Goal: Information Seeking & Learning: Find contact information

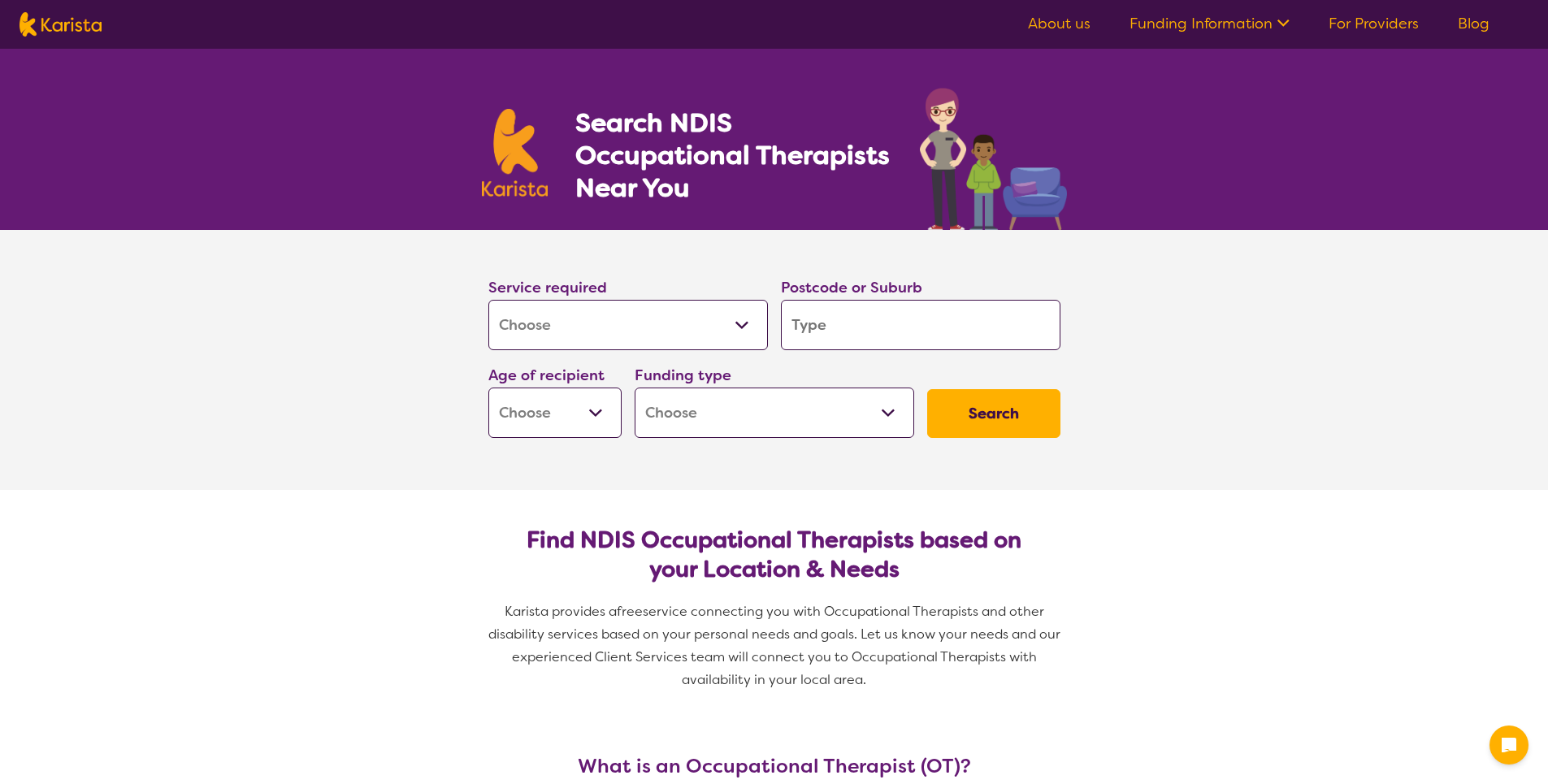
select select "[MEDICAL_DATA]"
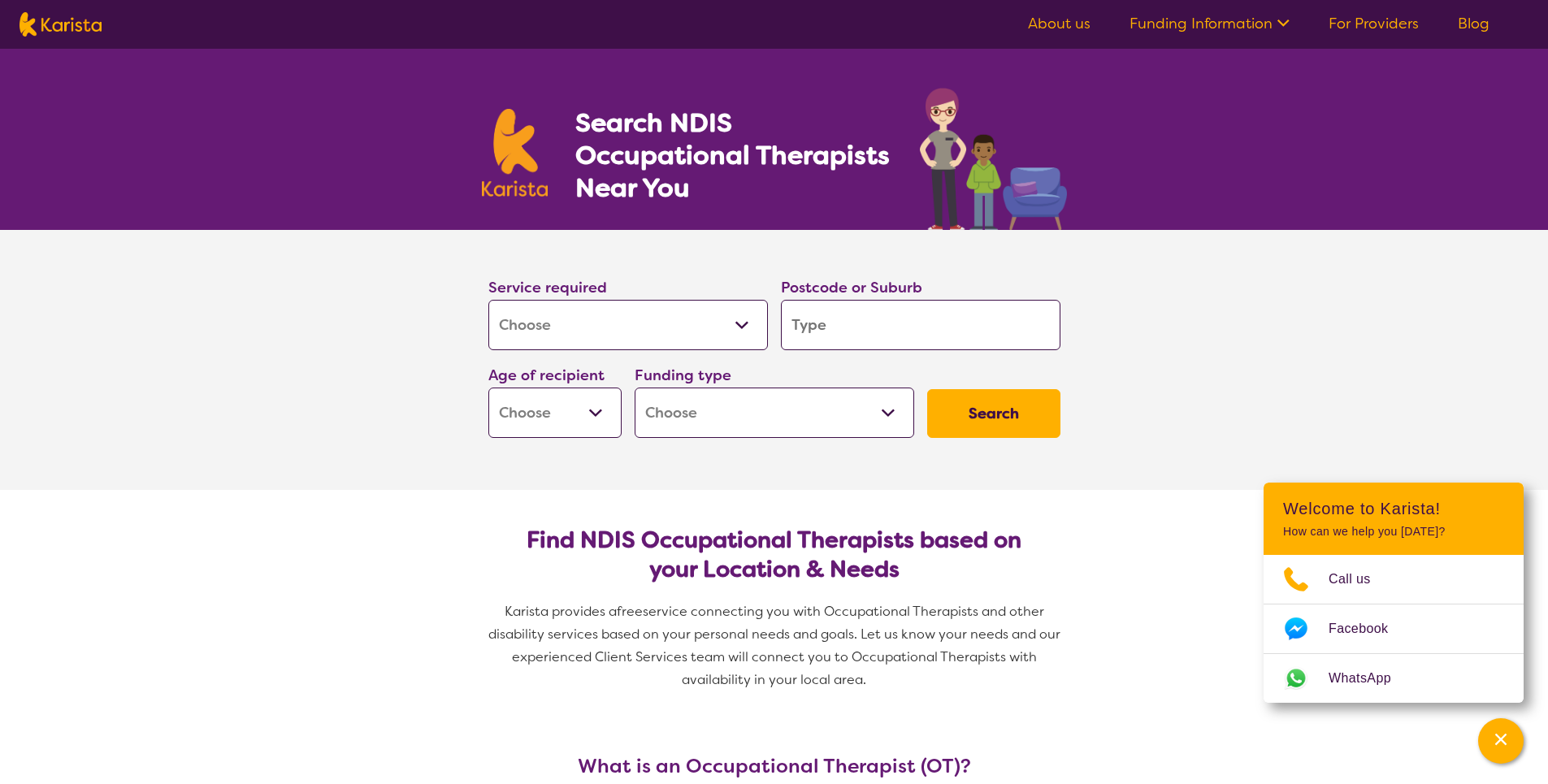
click at [890, 328] on input "search" at bounding box center [921, 325] width 280 height 51
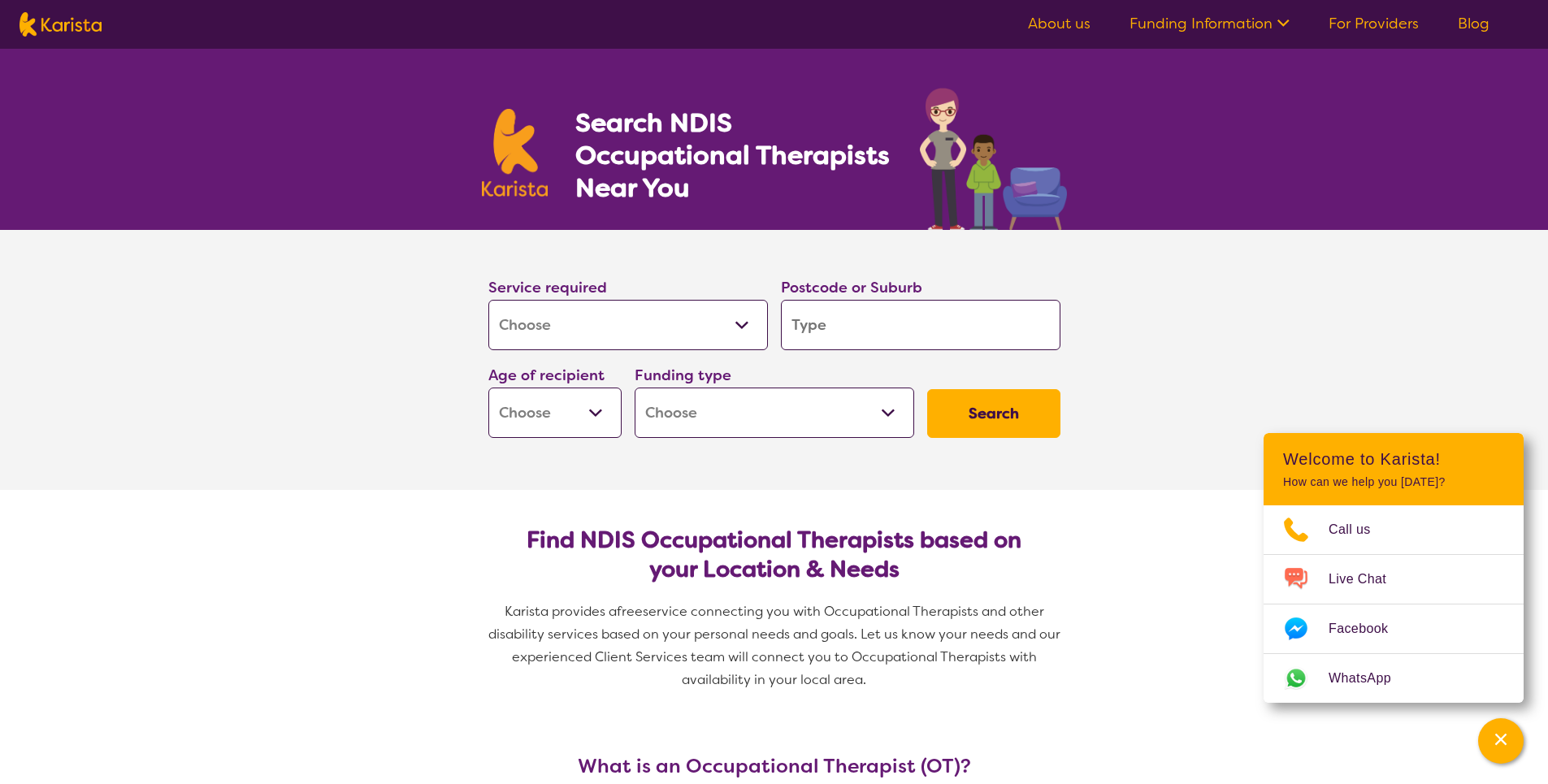
type input "4"
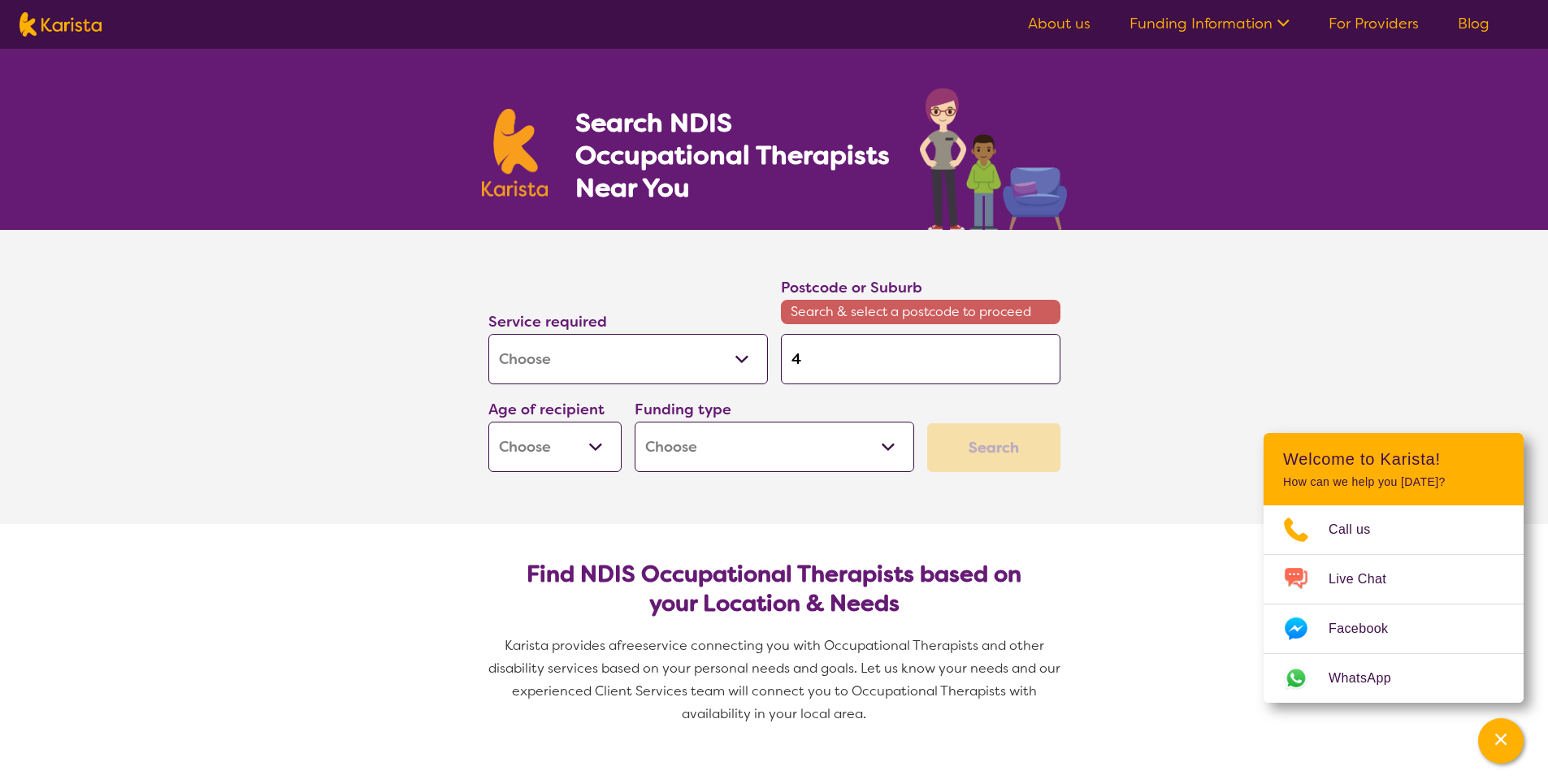
type input "43"
click at [884, 349] on input "43" at bounding box center [921, 358] width 280 height 51
type input "430"
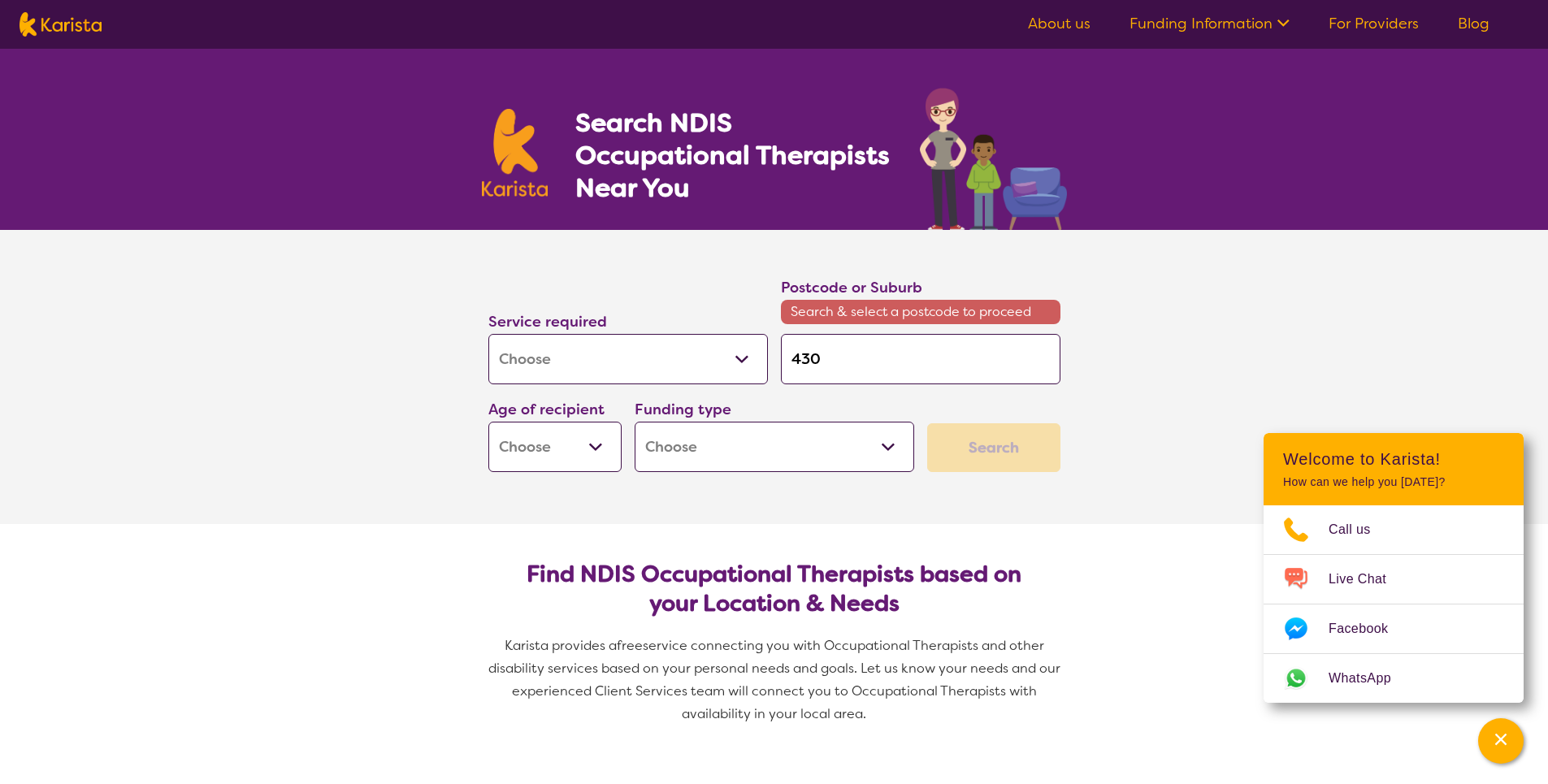
type input "4305"
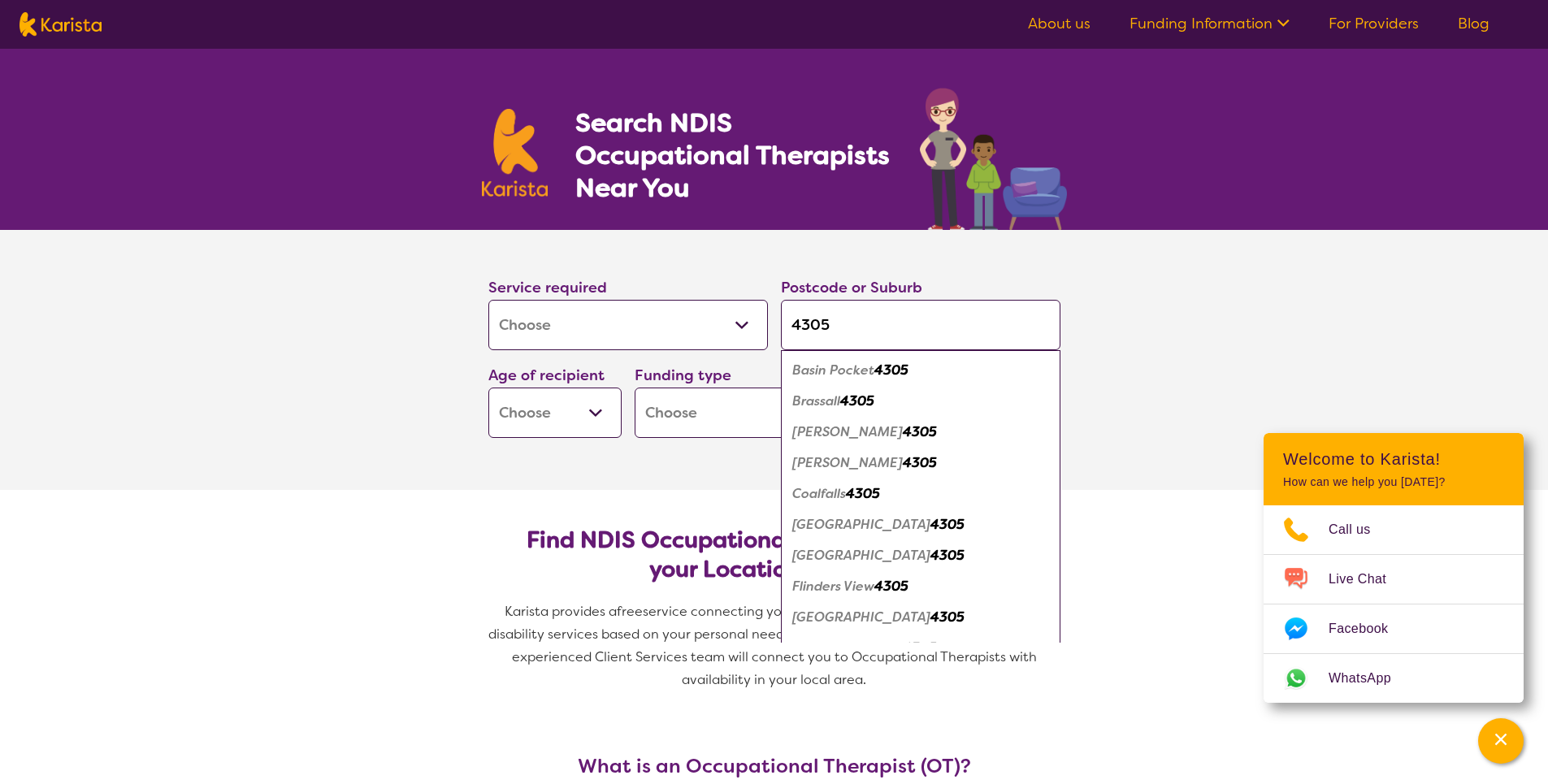
type input "4305"
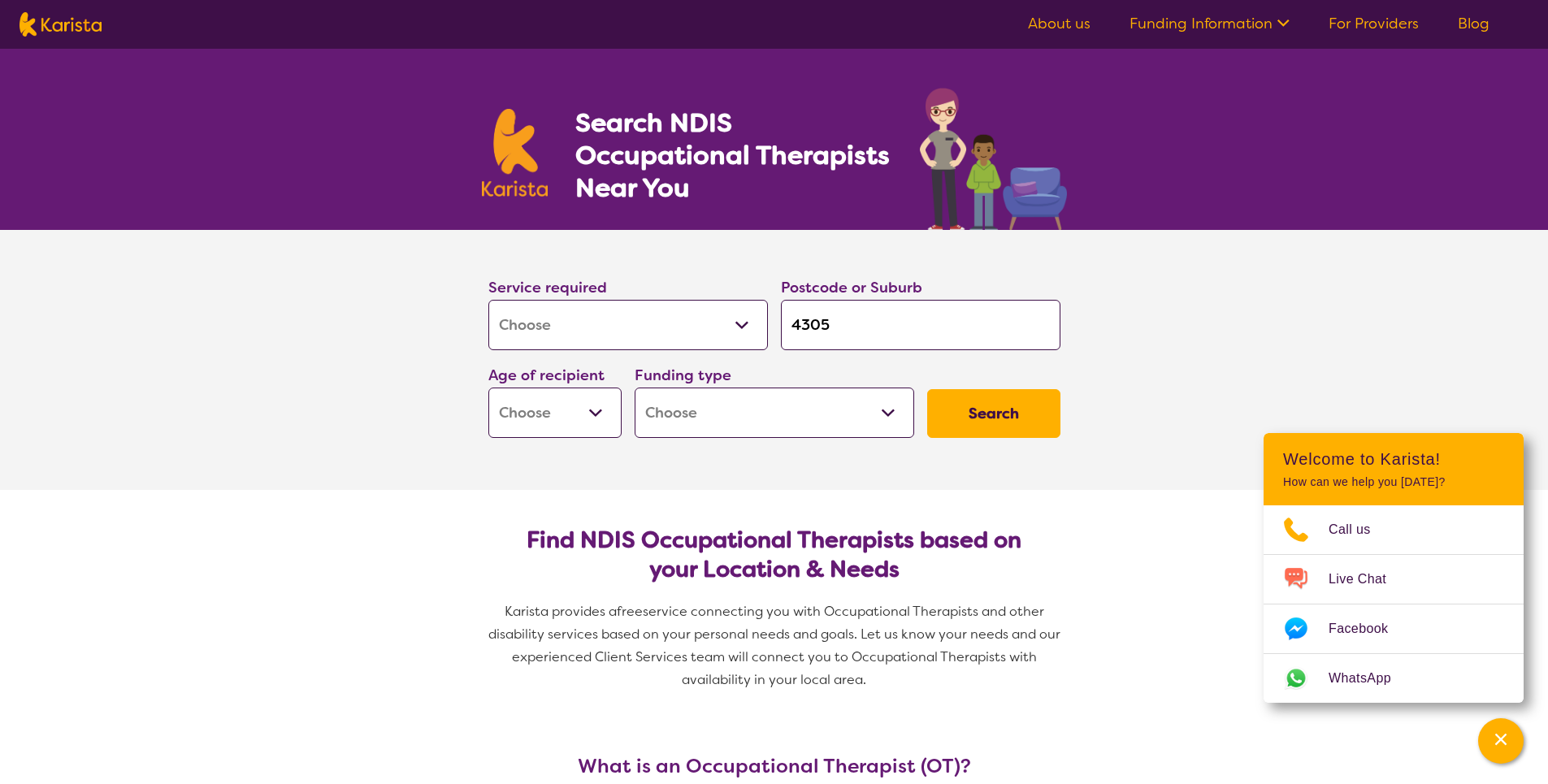
click at [598, 406] on select "Early Childhood - 0 to 9 Child - 10 to 11 Adolescent - 12 to 17 Adult - 18 to 6…" at bounding box center [555, 412] width 133 height 51
select select "AG"
click at [489, 387] on select "Early Childhood - 0 to 9 Child - 10 to 11 Adolescent - 12 to 17 Adult - 18 to 6…" at bounding box center [555, 412] width 133 height 51
select select "AG"
click at [774, 415] on select "Home Care Package (HCP) National Disability Insurance Scheme (NDIS) I don't know" at bounding box center [774, 412] width 280 height 51
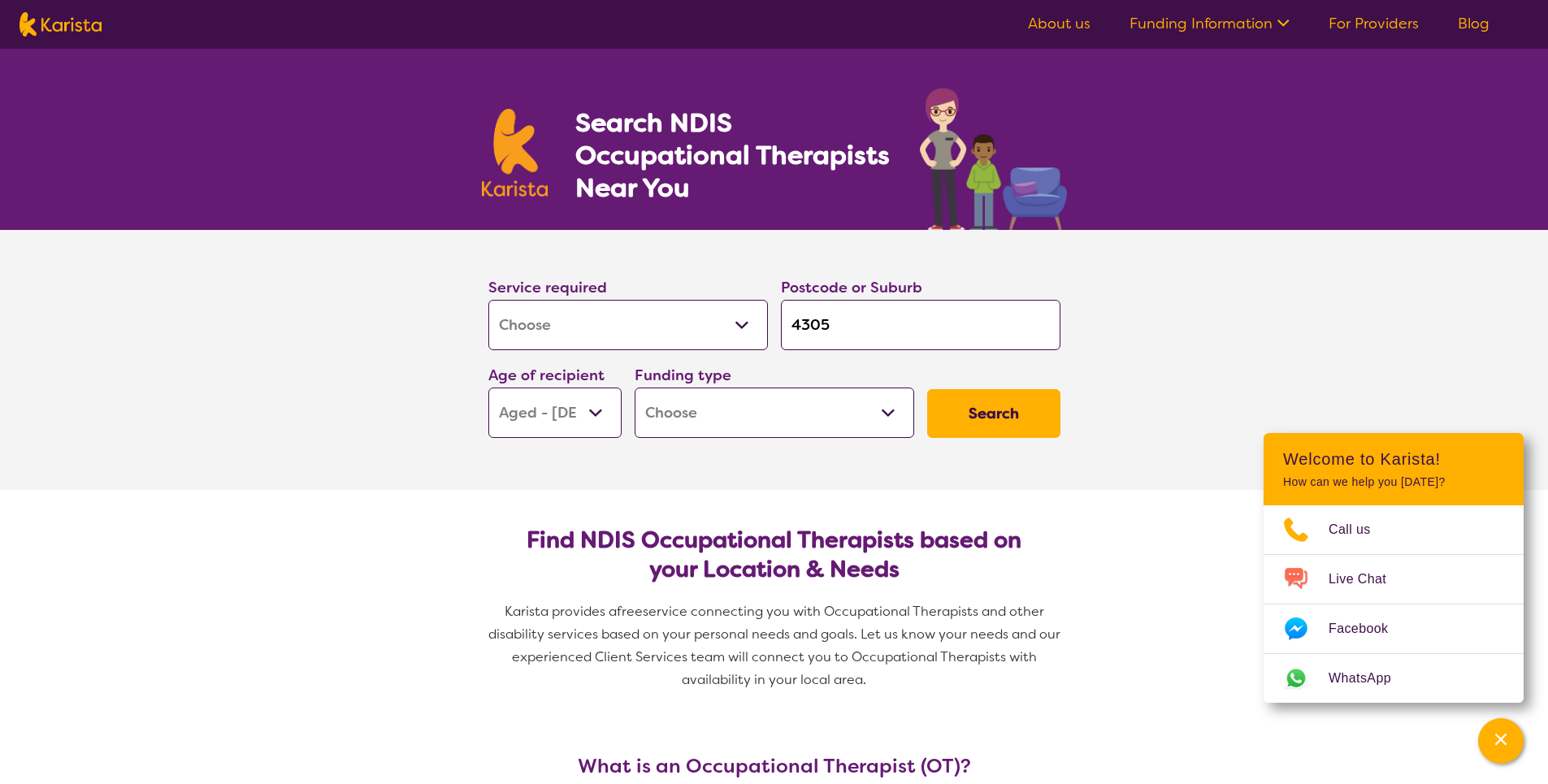
select select "NDIS"
click at [634, 387] on select "Home Care Package (HCP) National Disability Insurance Scheme (NDIS) I don't know" at bounding box center [774, 412] width 280 height 51
select select "NDIS"
click at [1045, 406] on button "Search" at bounding box center [993, 413] width 133 height 49
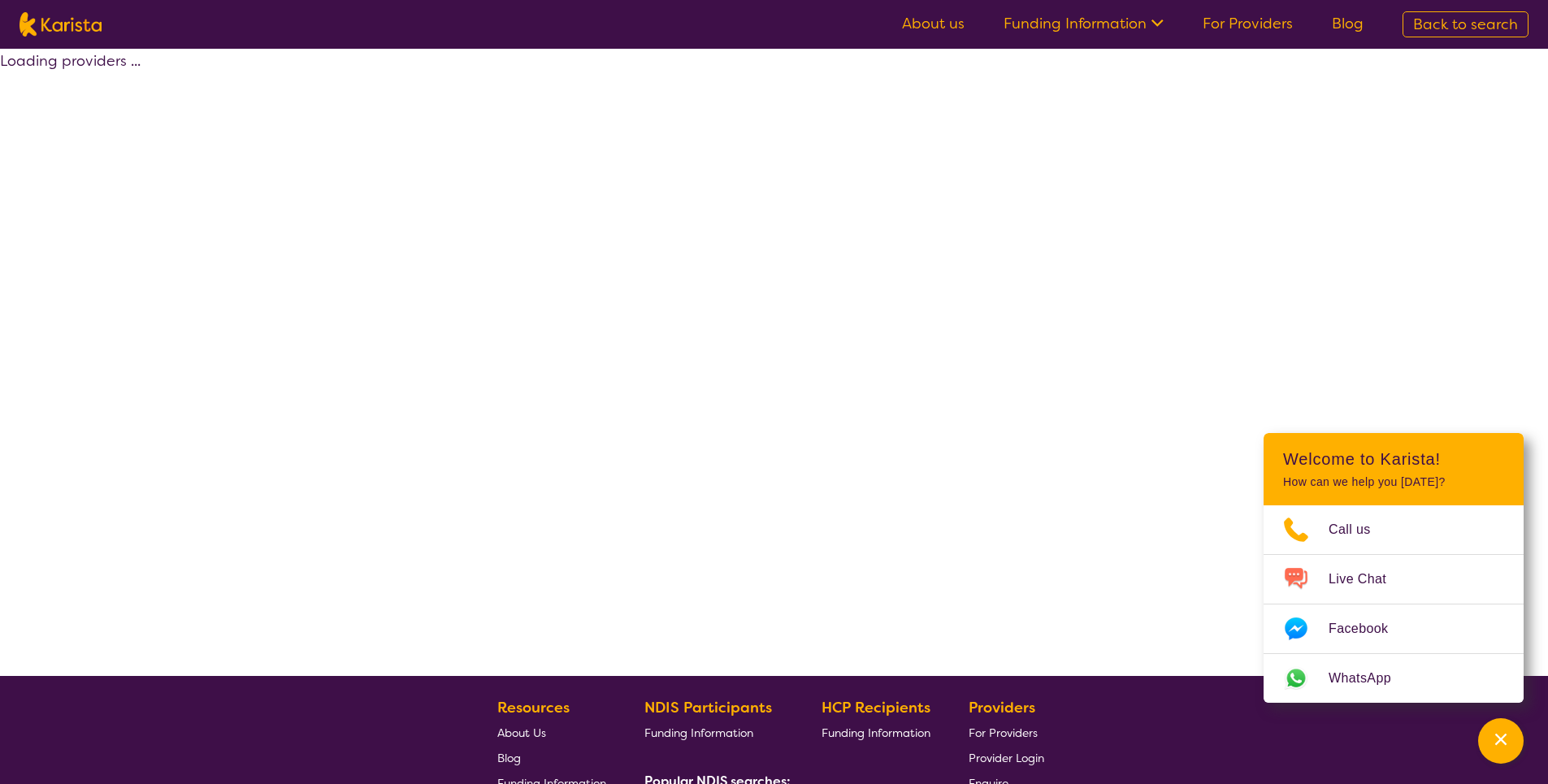
select select "by_score"
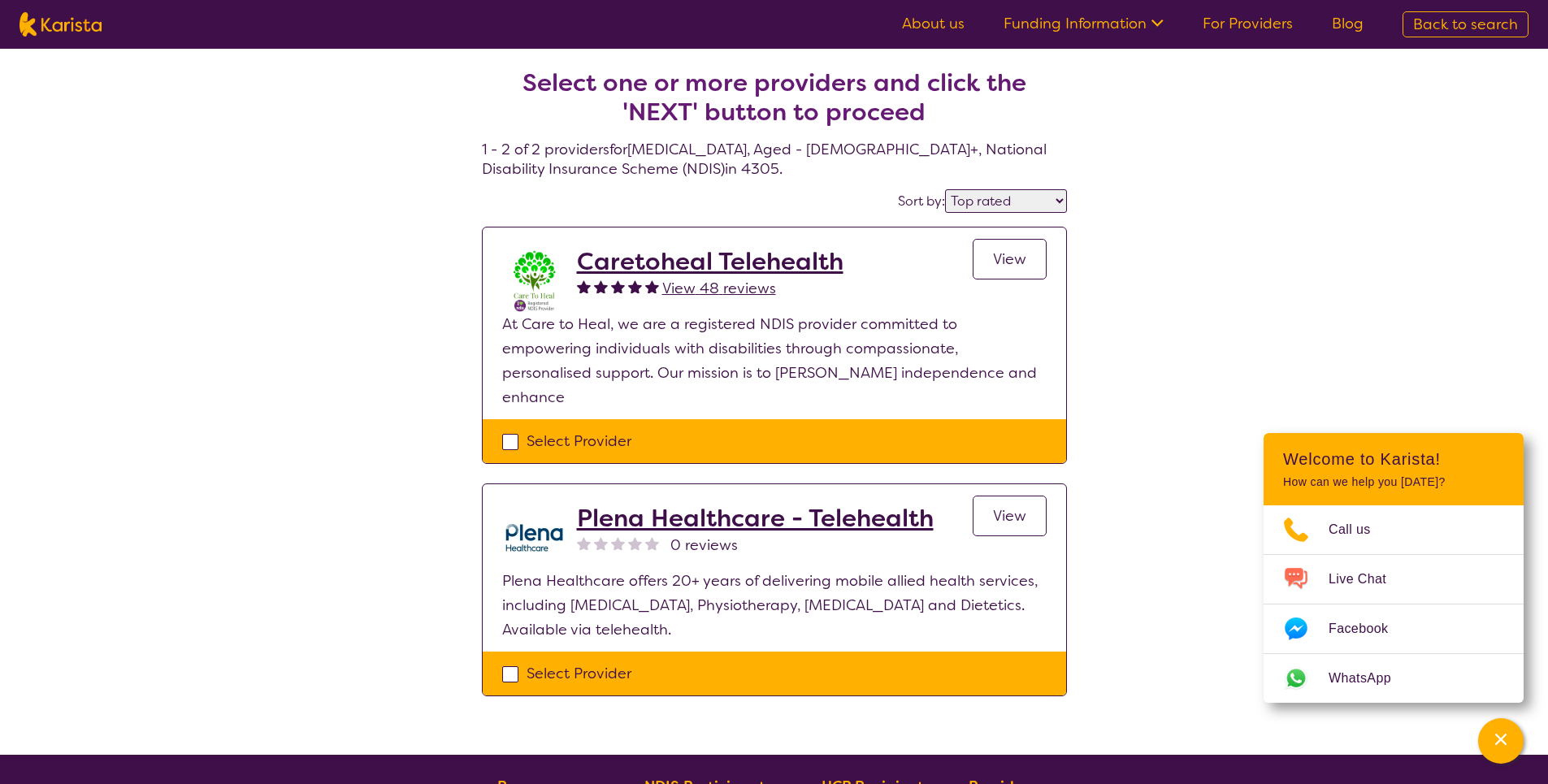
click at [811, 270] on h2 "Caretoheal Telehealth" at bounding box center [711, 261] width 267 height 29
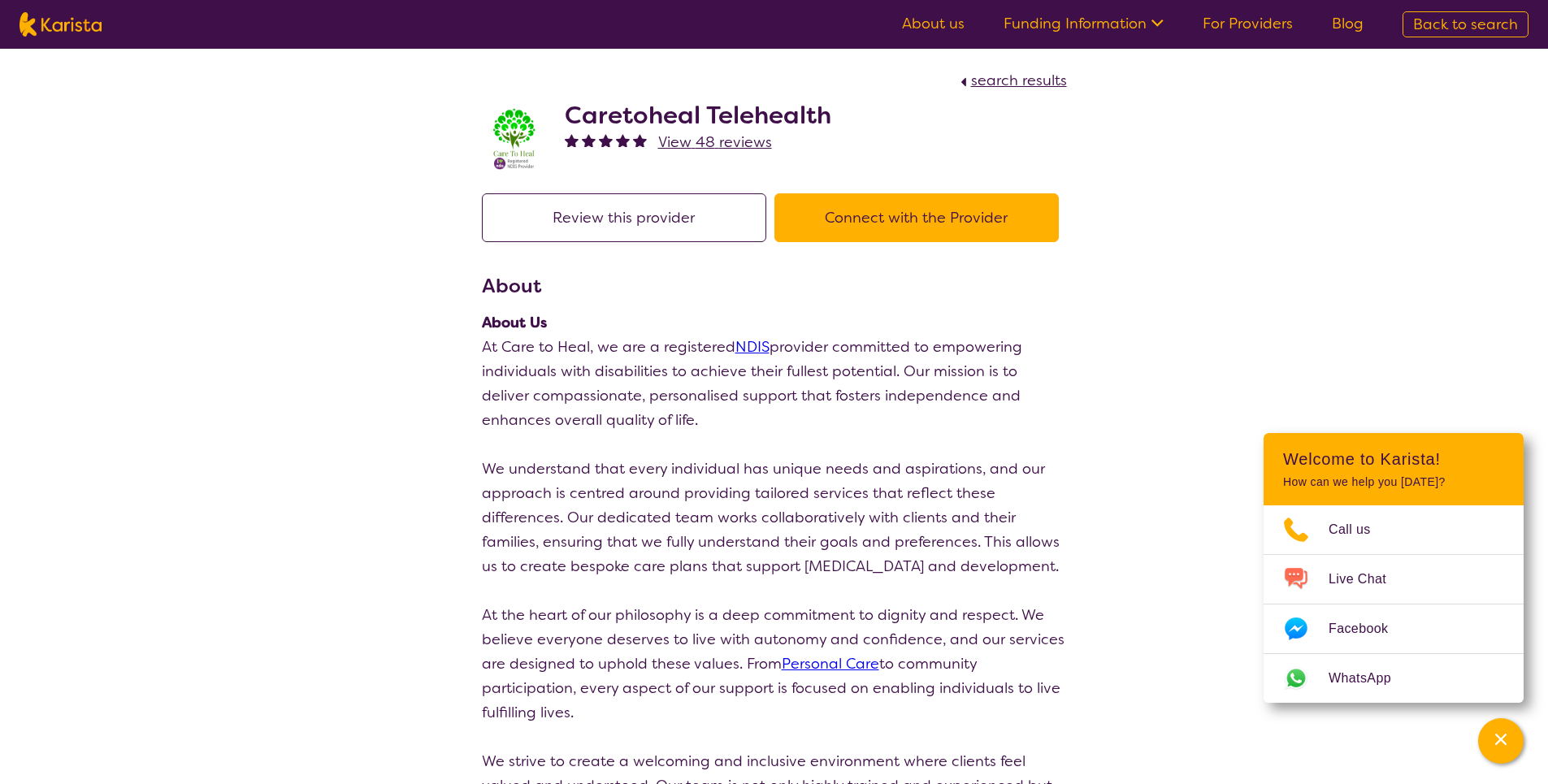
drag, startPoint x: 915, startPoint y: 218, endPoint x: 811, endPoint y: 286, distance: 124.3
click at [811, 286] on h3 "About" at bounding box center [774, 286] width 585 height 29
click at [610, 116] on h2 "Caretoheal Telehealth" at bounding box center [698, 115] width 267 height 29
drag, startPoint x: 610, startPoint y: 116, endPoint x: 745, endPoint y: 117, distance: 135.0
click at [745, 117] on h2 "Caretoheal Telehealth" at bounding box center [698, 115] width 267 height 29
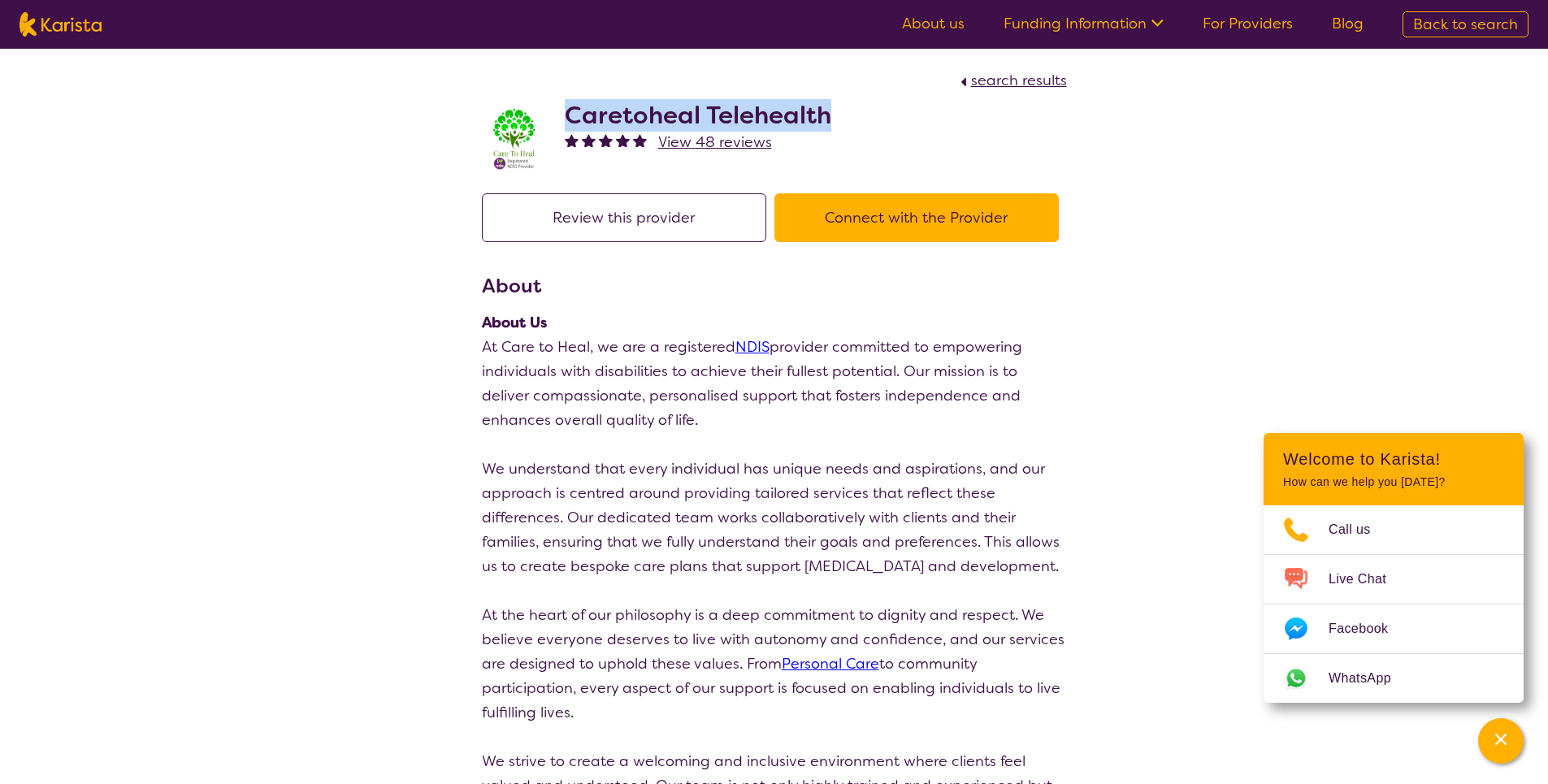
copy h2 "Caretoheal Telehealth"
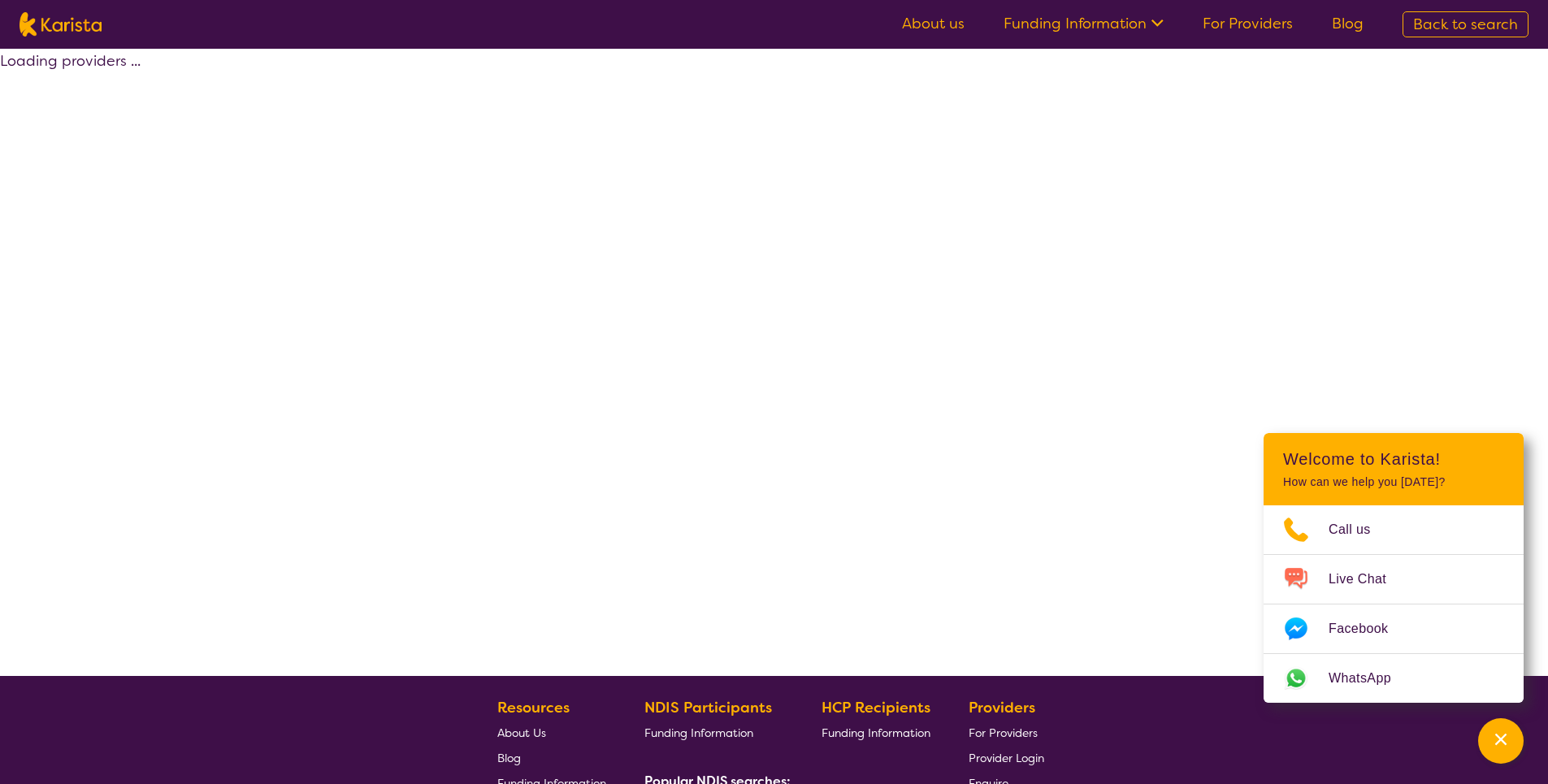
select select "by_score"
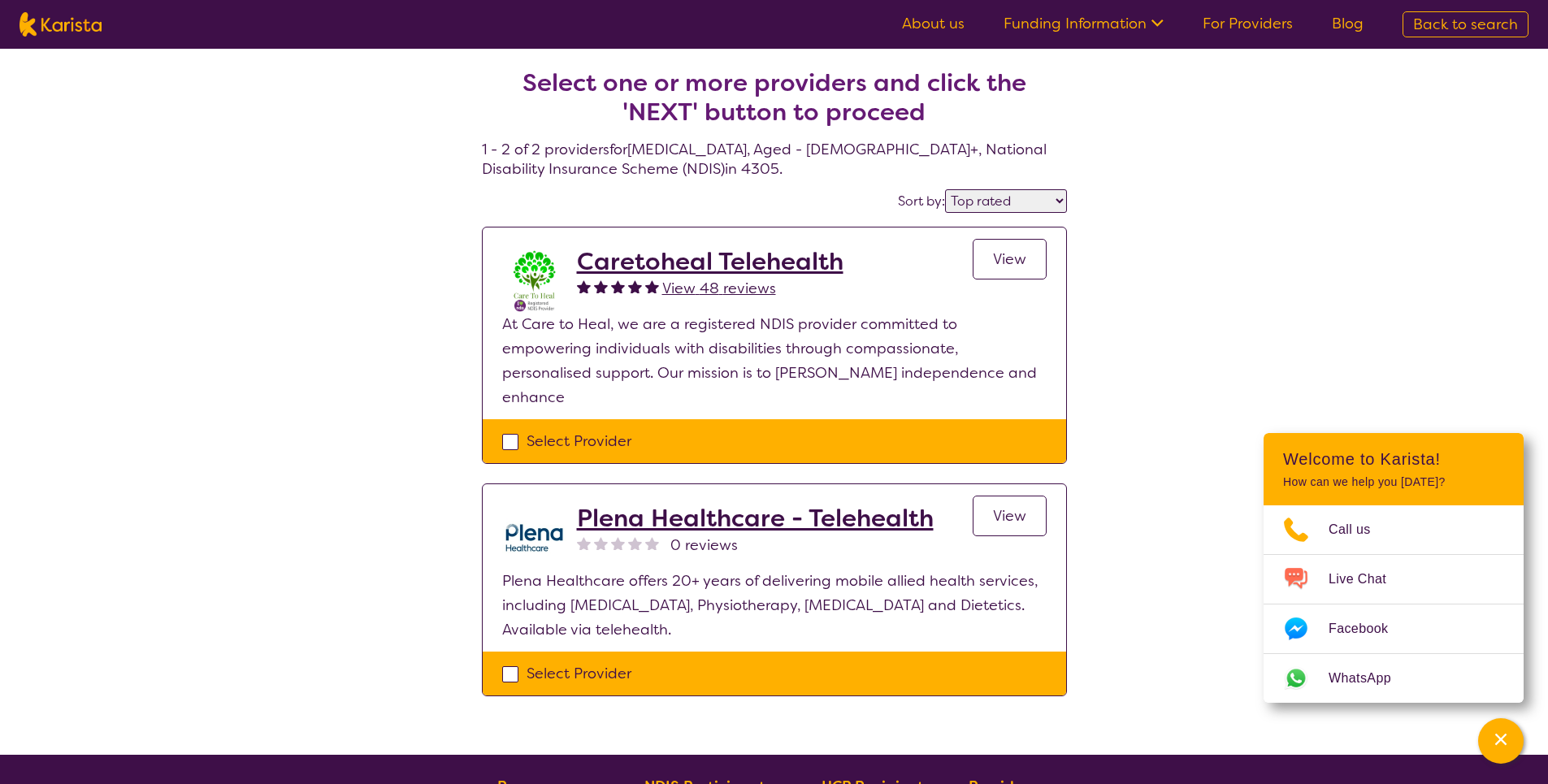
click at [865, 503] on h2 "Plena Healthcare - Telehealth" at bounding box center [755, 517] width 357 height 29
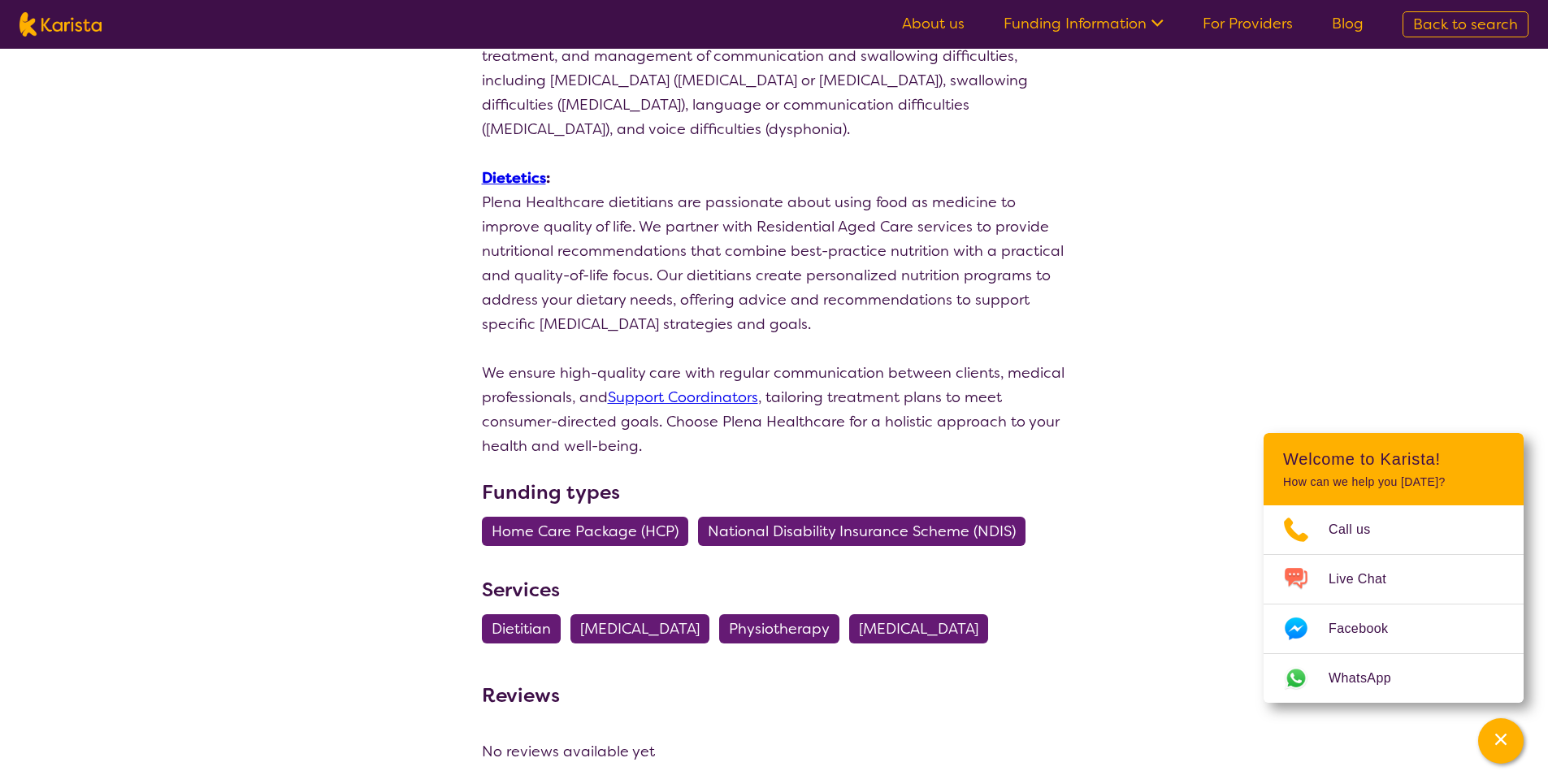
scroll to position [1300, 0]
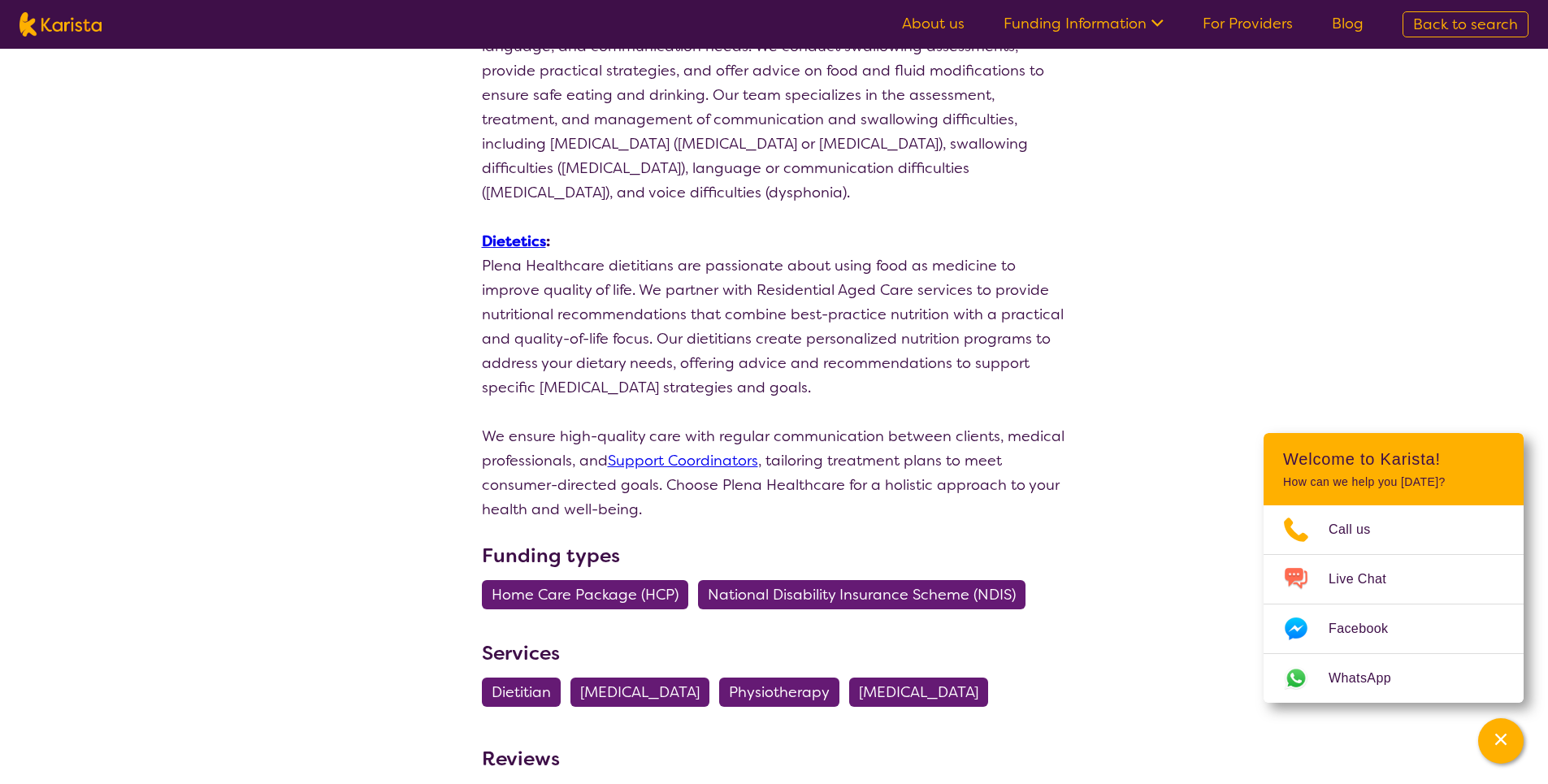
select select "by_score"
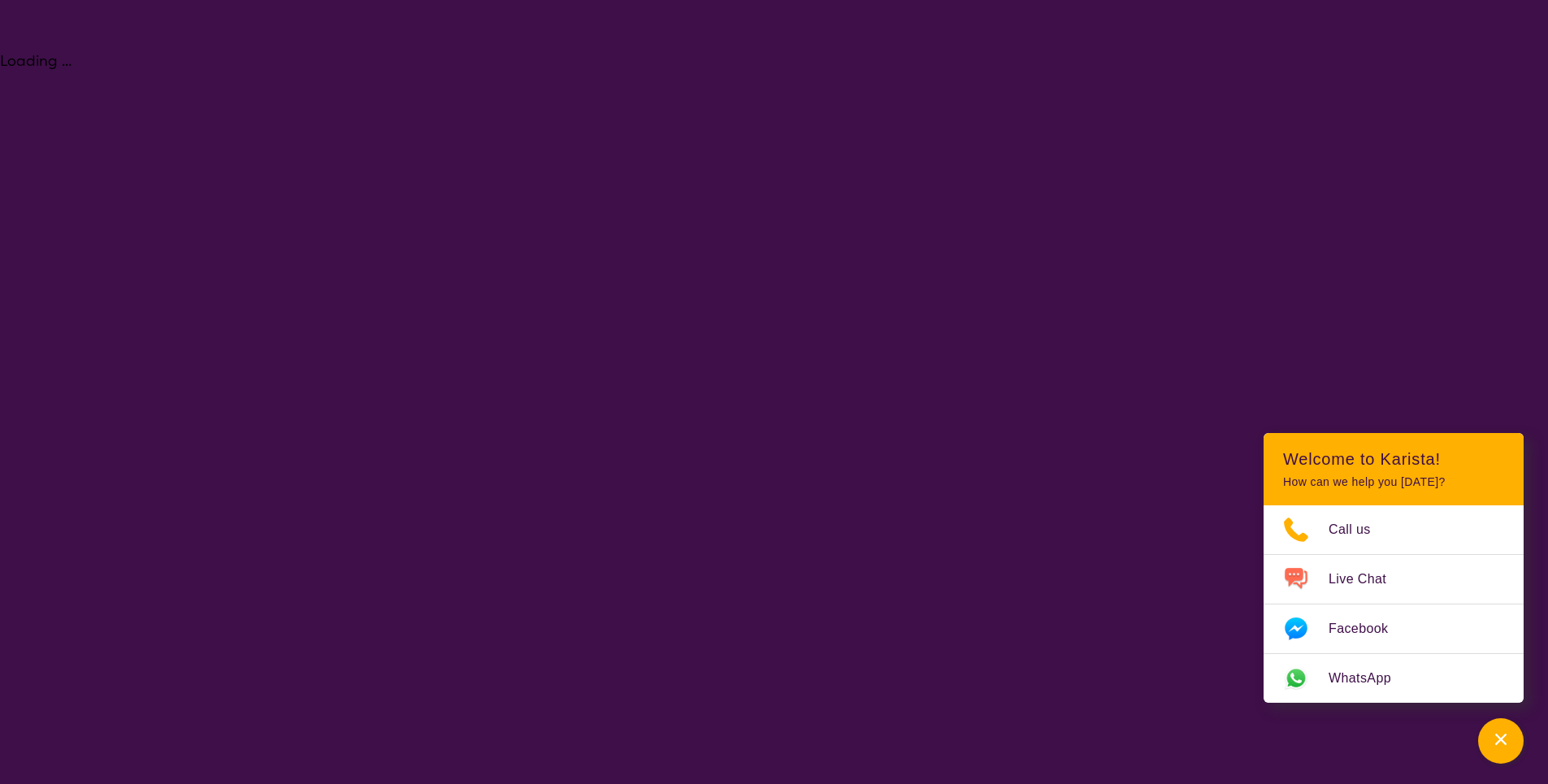
select select "[MEDICAL_DATA]"
select select "AG"
select select "NDIS"
select select "[MEDICAL_DATA]"
select select "AG"
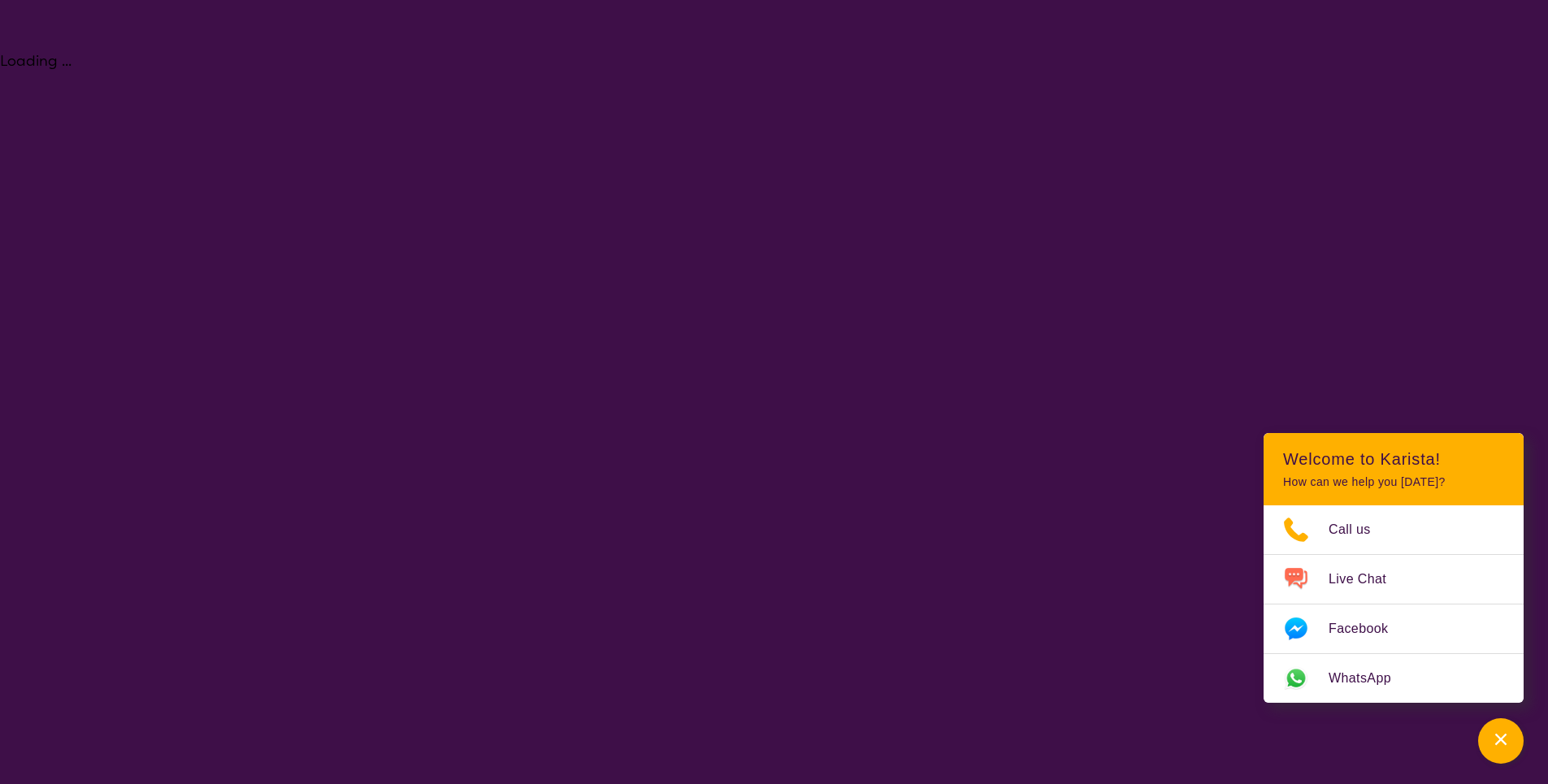
select select "NDIS"
